Goal: Book appointment/travel/reservation

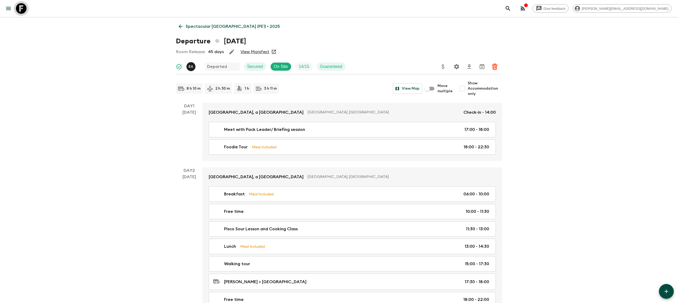
click at [22, 6] on icon at bounding box center [21, 8] width 11 height 11
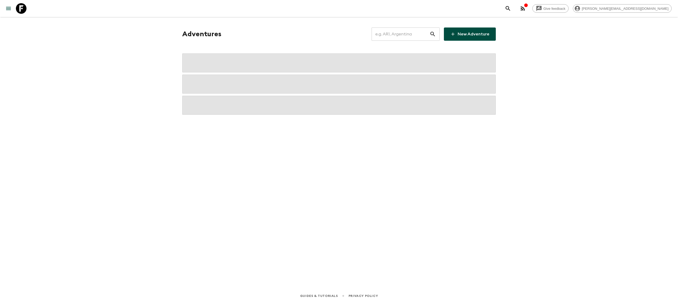
click at [394, 34] on input "text" at bounding box center [400, 34] width 58 height 15
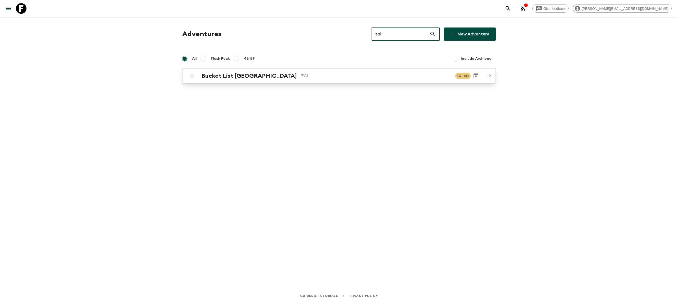
type input "za1"
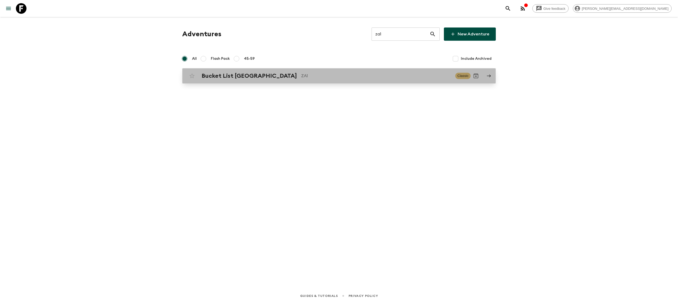
click at [301, 77] on p "ZA1" at bounding box center [376, 76] width 150 height 6
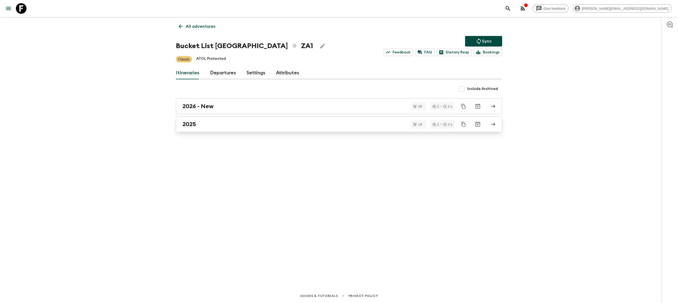
click at [232, 123] on div "2025" at bounding box center [333, 124] width 303 height 7
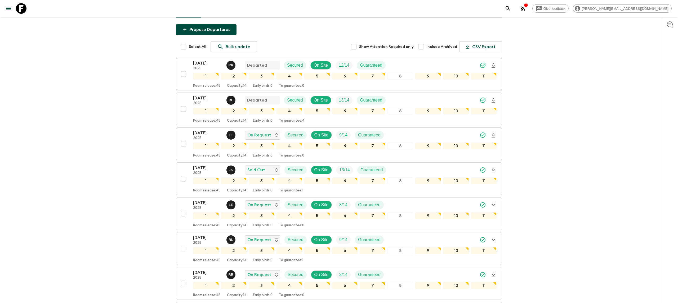
scroll to position [67, 0]
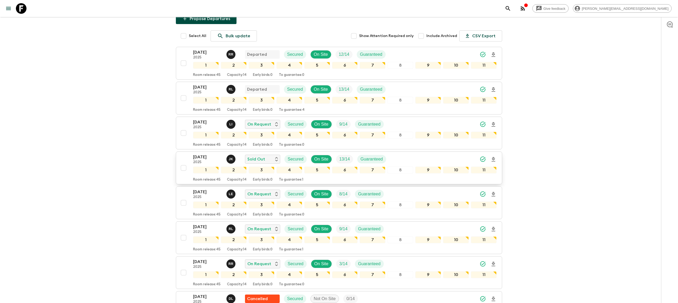
click at [201, 154] on p "[DATE]" at bounding box center [207, 157] width 29 height 6
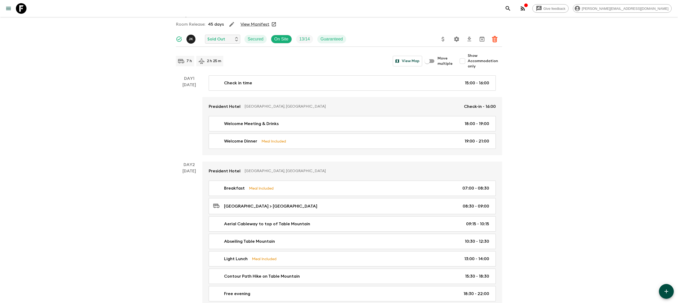
scroll to position [29, 0]
